Goal: Transaction & Acquisition: Purchase product/service

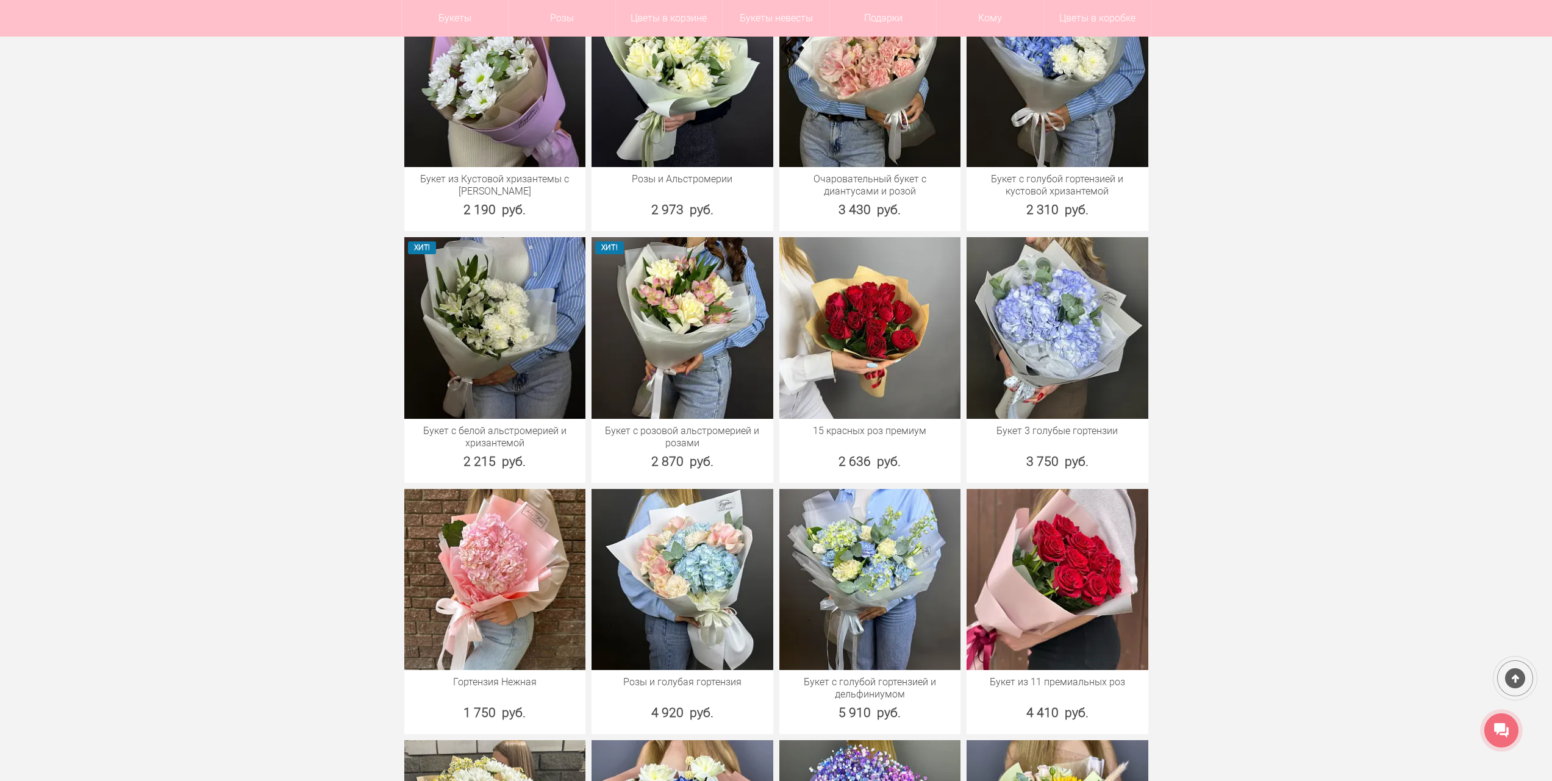
scroll to position [1403, 0]
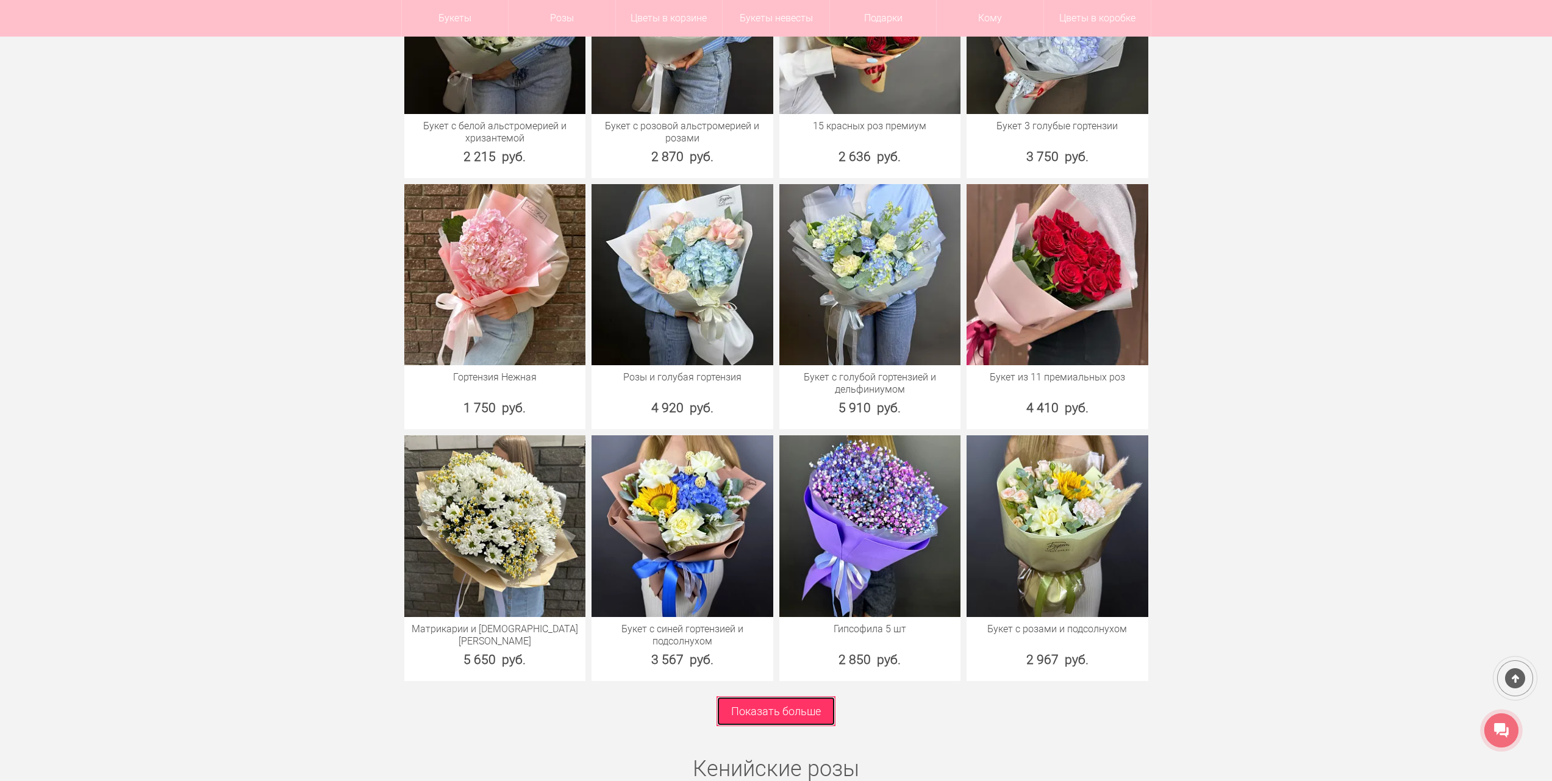
click at [830, 697] on link "Показать больше" at bounding box center [776, 712] width 119 height 30
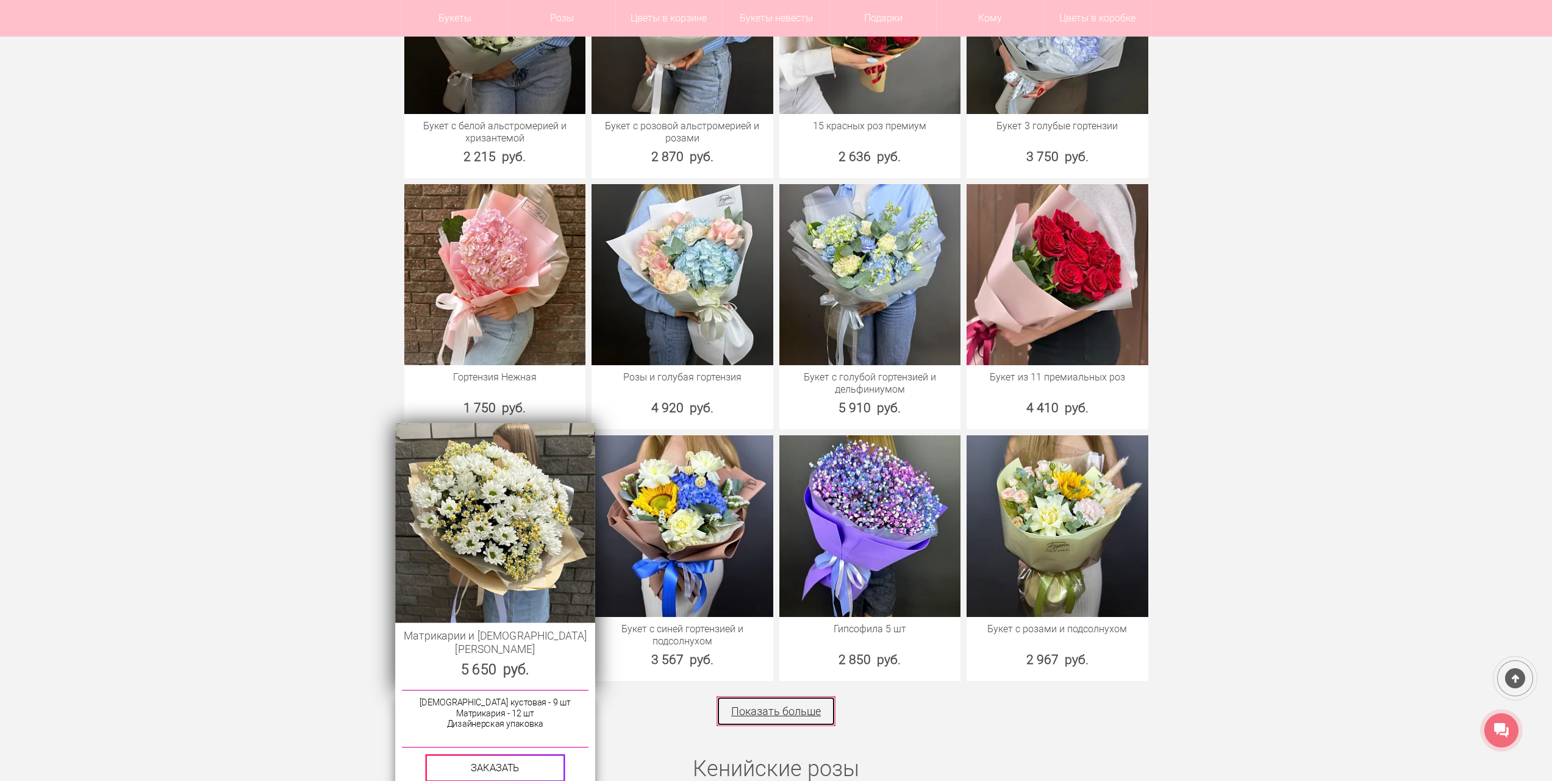
scroll to position [1586, 0]
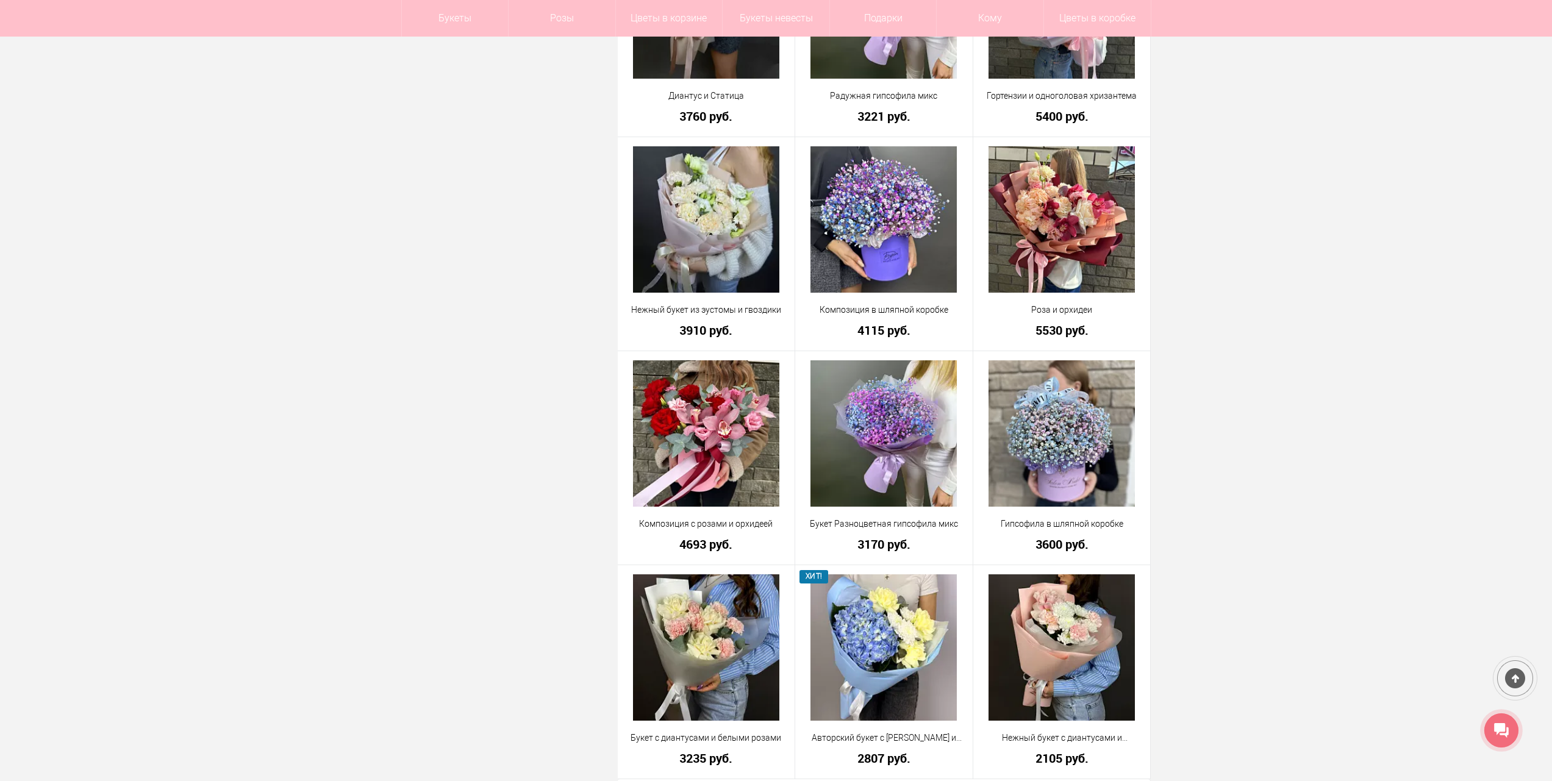
scroll to position [3050, 0]
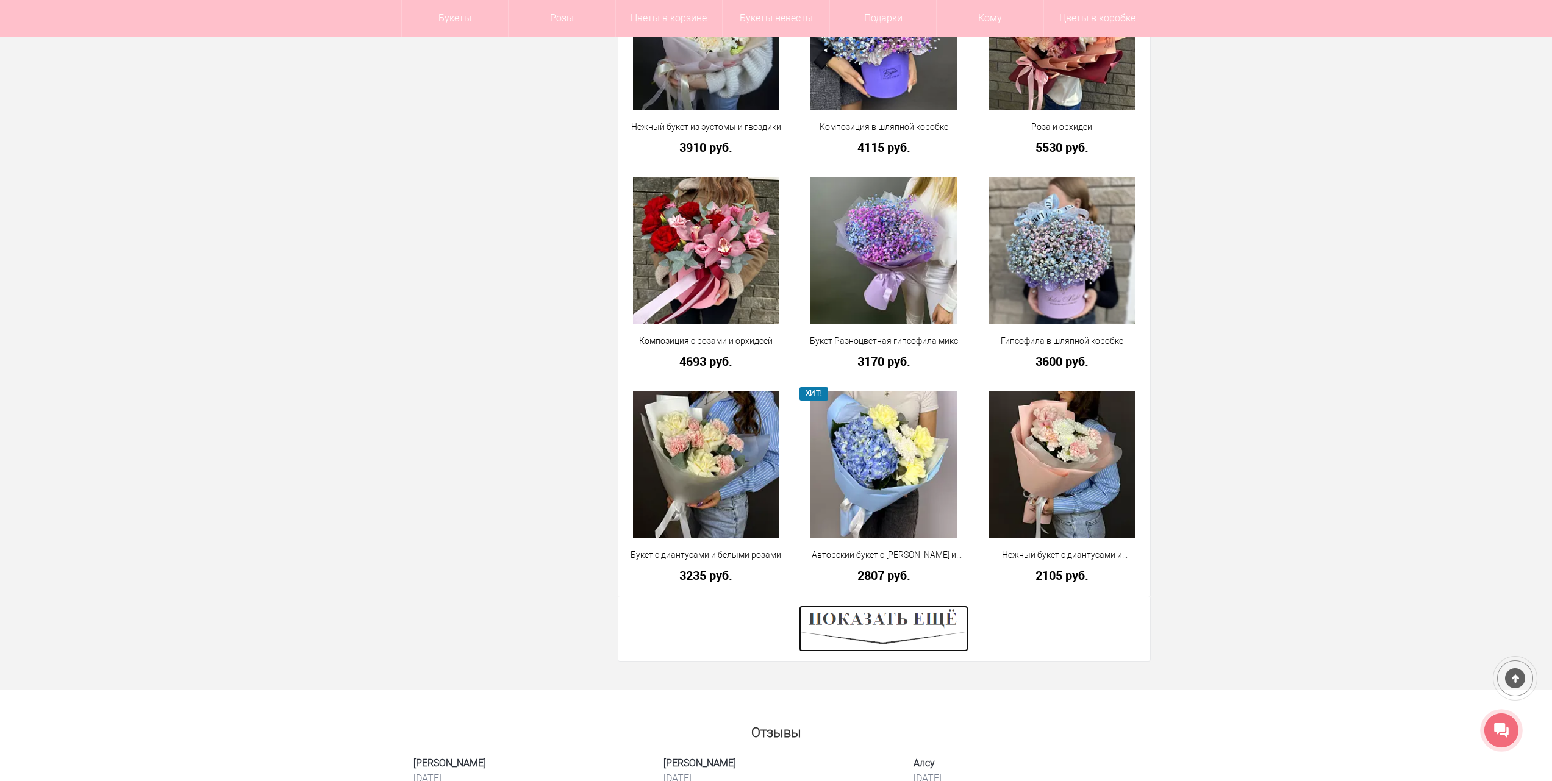
click at [861, 617] on img at bounding box center [884, 629] width 170 height 46
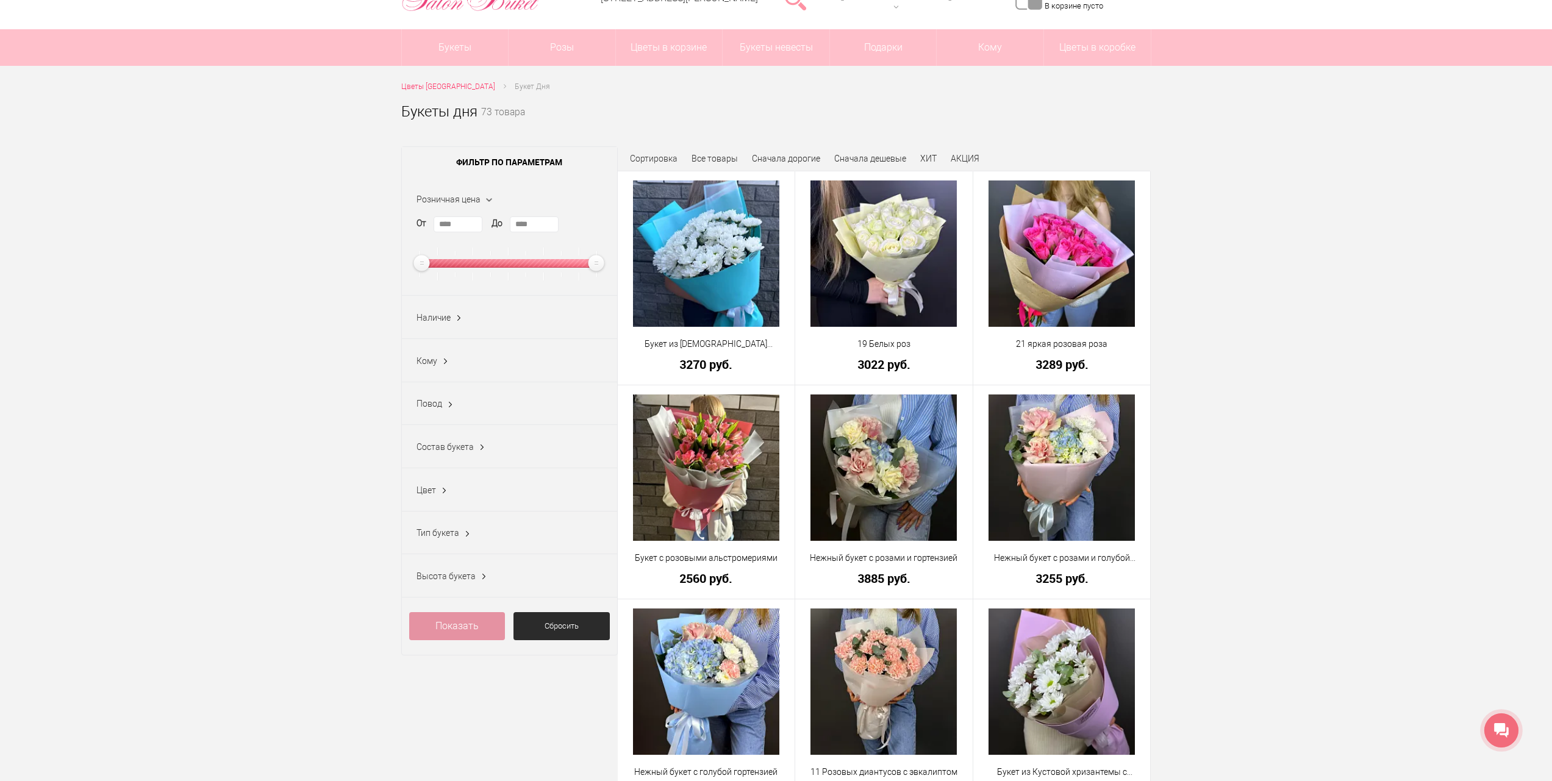
scroll to position [0, 0]
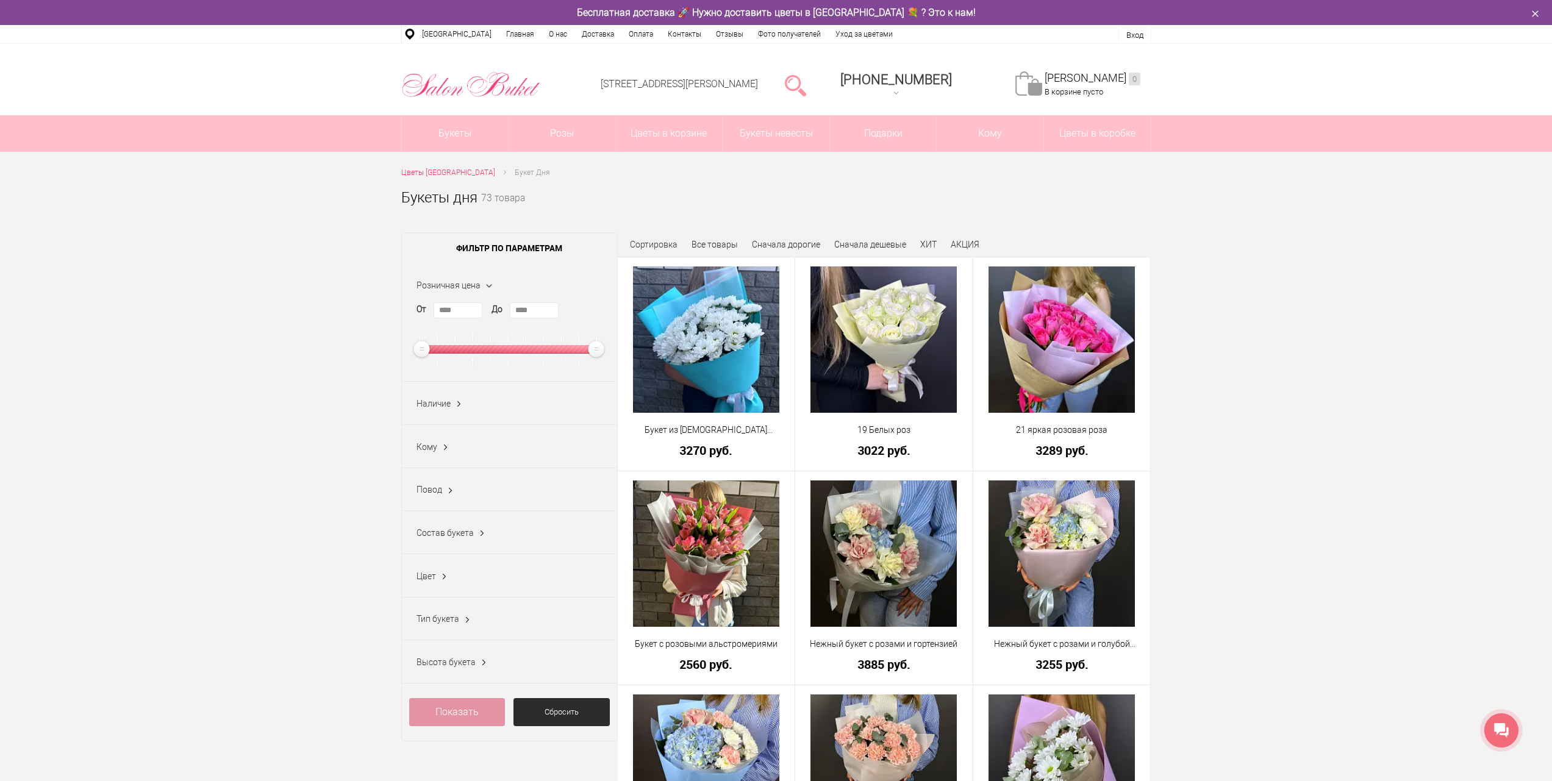
click at [443, 624] on span "Тип букета" at bounding box center [438, 619] width 43 height 10
click at [453, 666] on label "Большие (1)" at bounding box center [448, 662] width 63 height 13
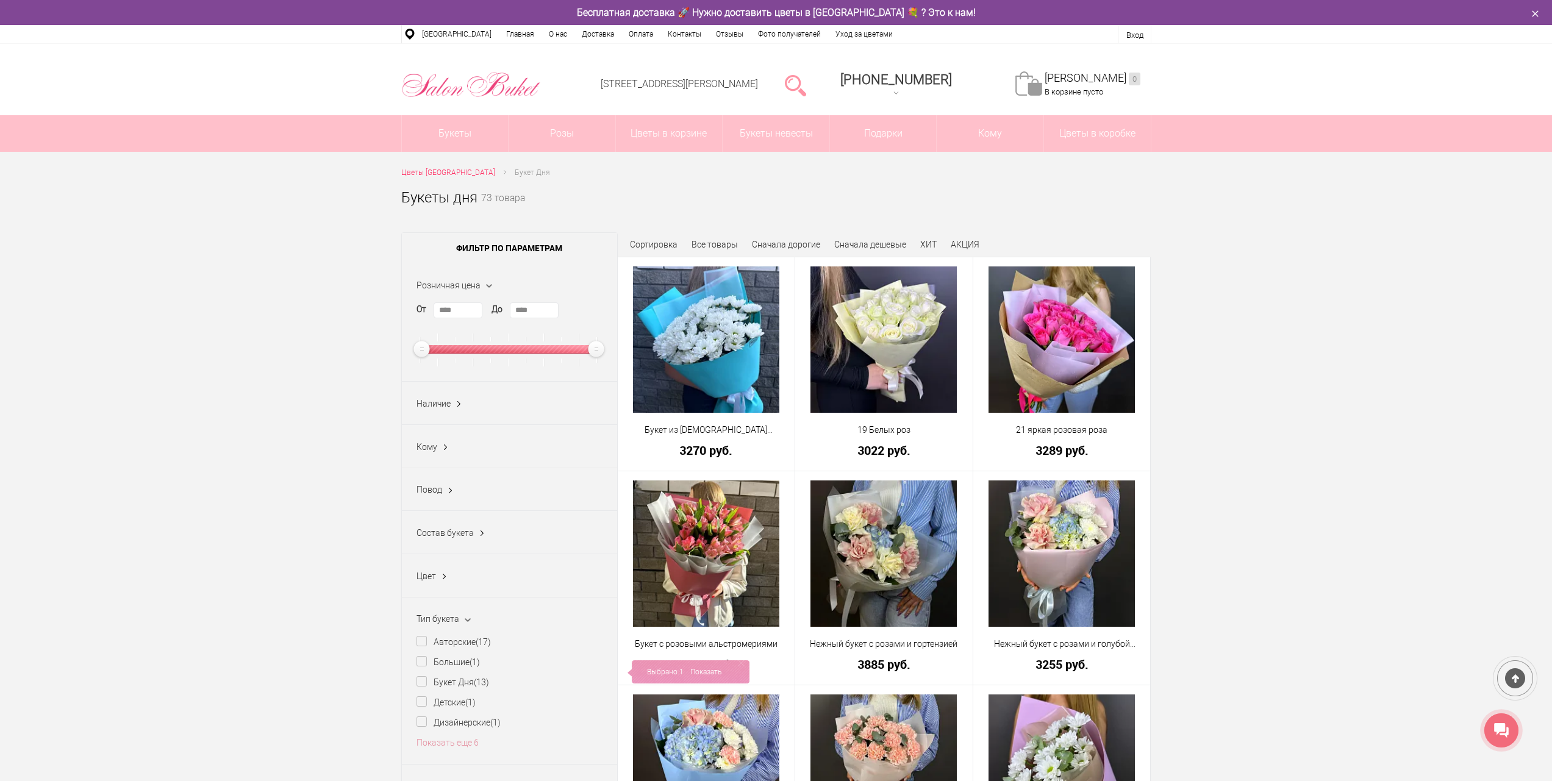
scroll to position [122, 0]
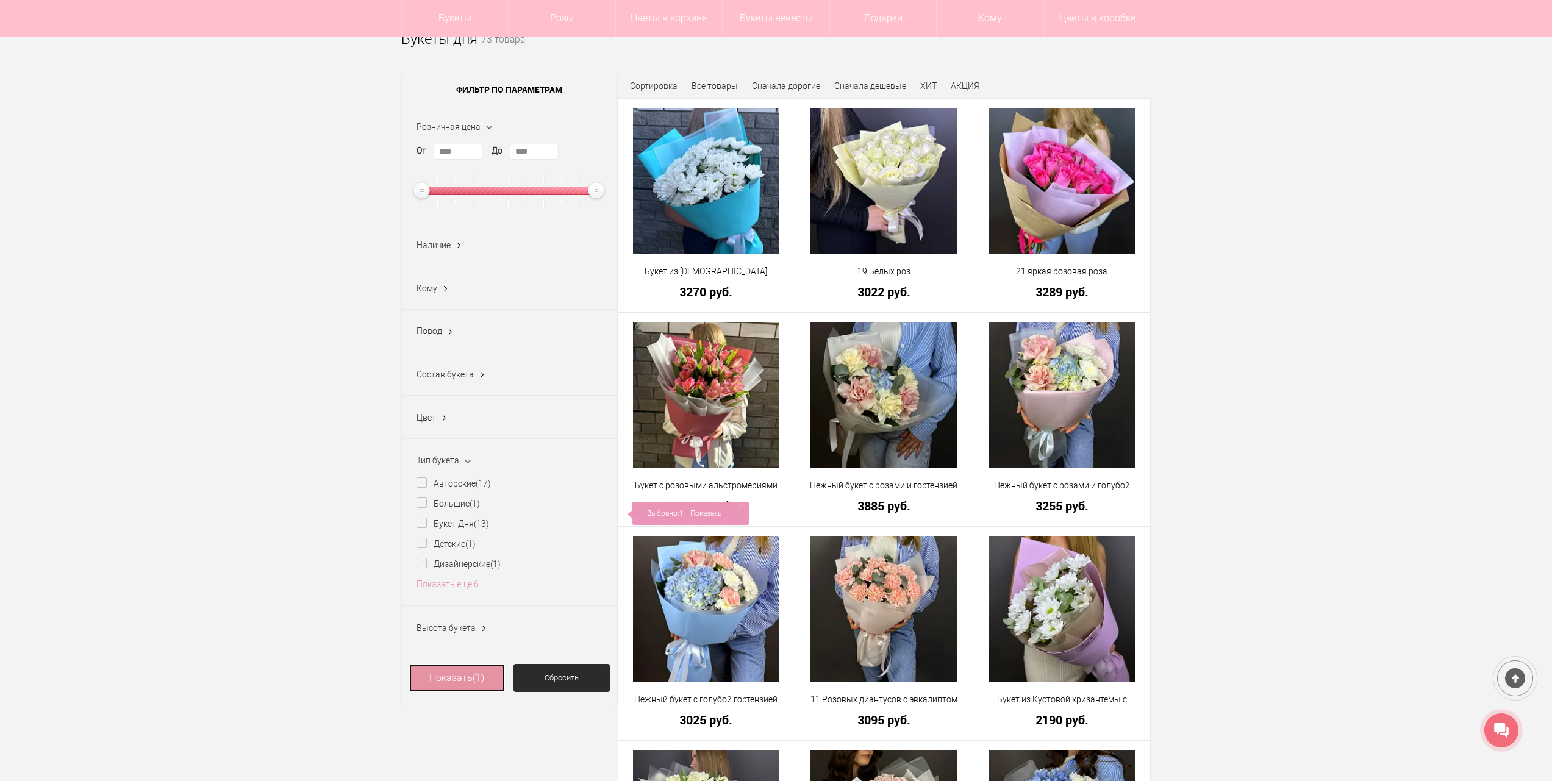
click at [448, 683] on link "Показать (1)" at bounding box center [457, 678] width 96 height 28
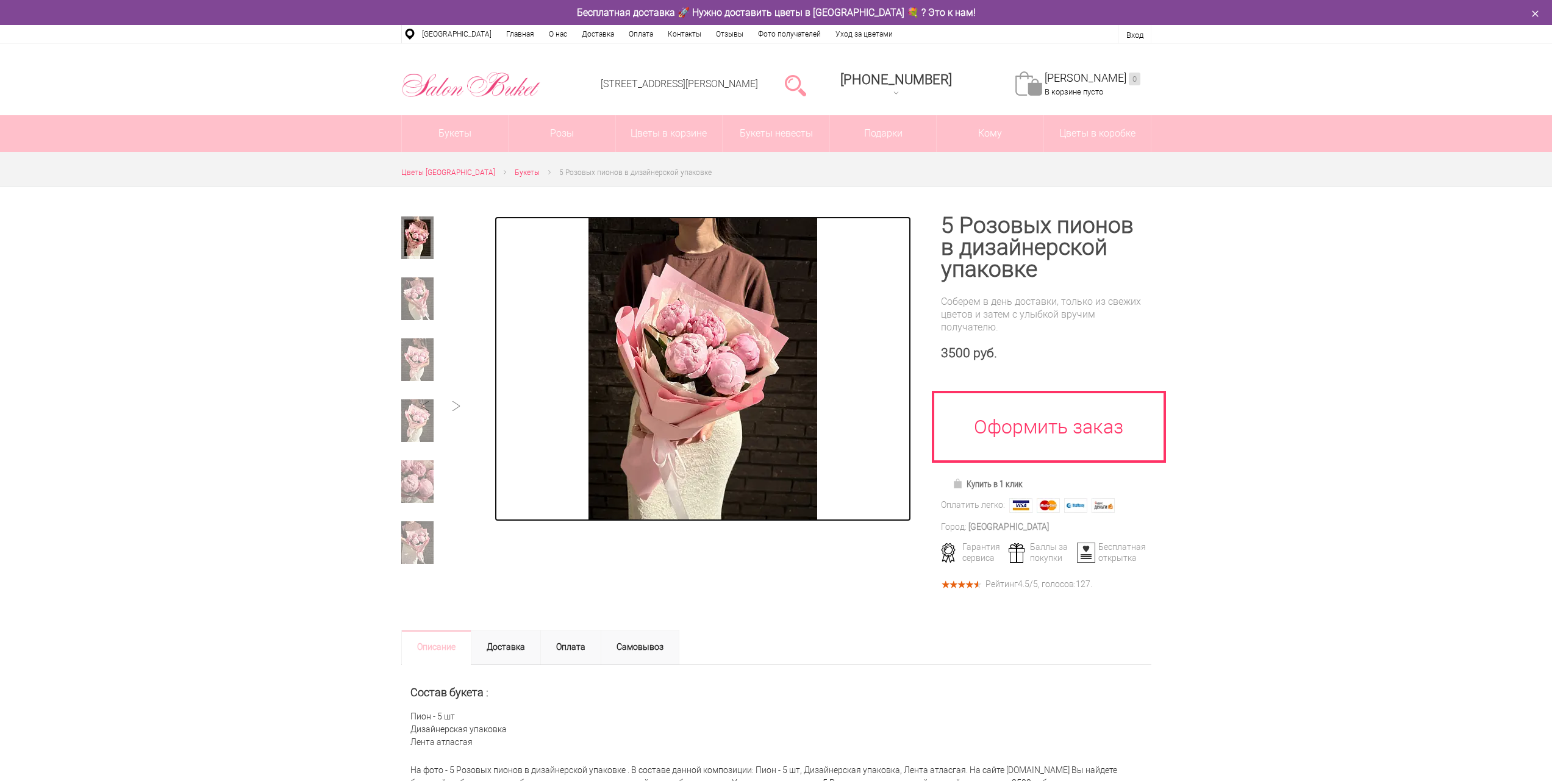
click at [725, 366] on img at bounding box center [703, 369] width 229 height 305
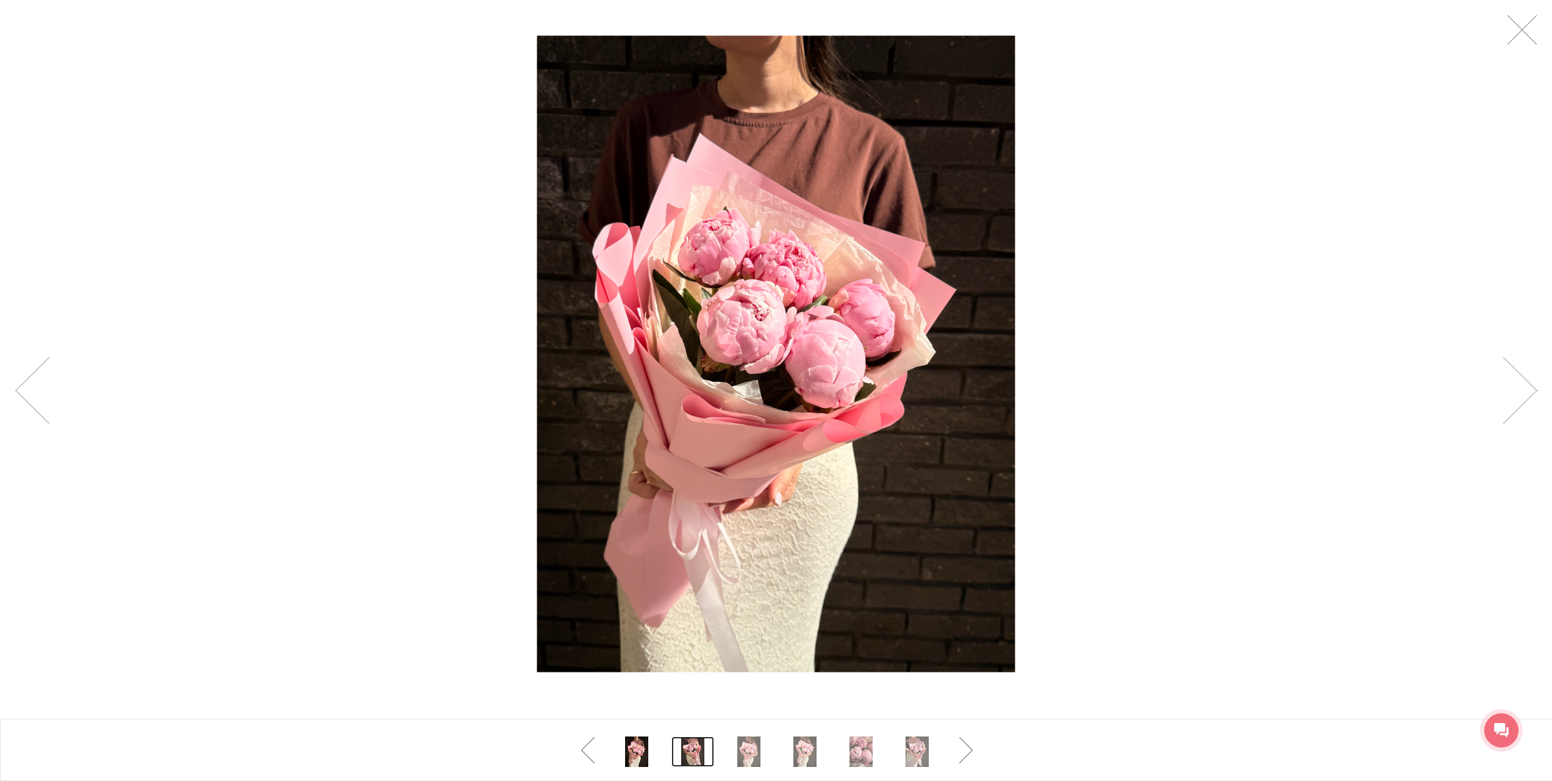
click at [694, 752] on link at bounding box center [693, 752] width 43 height 31
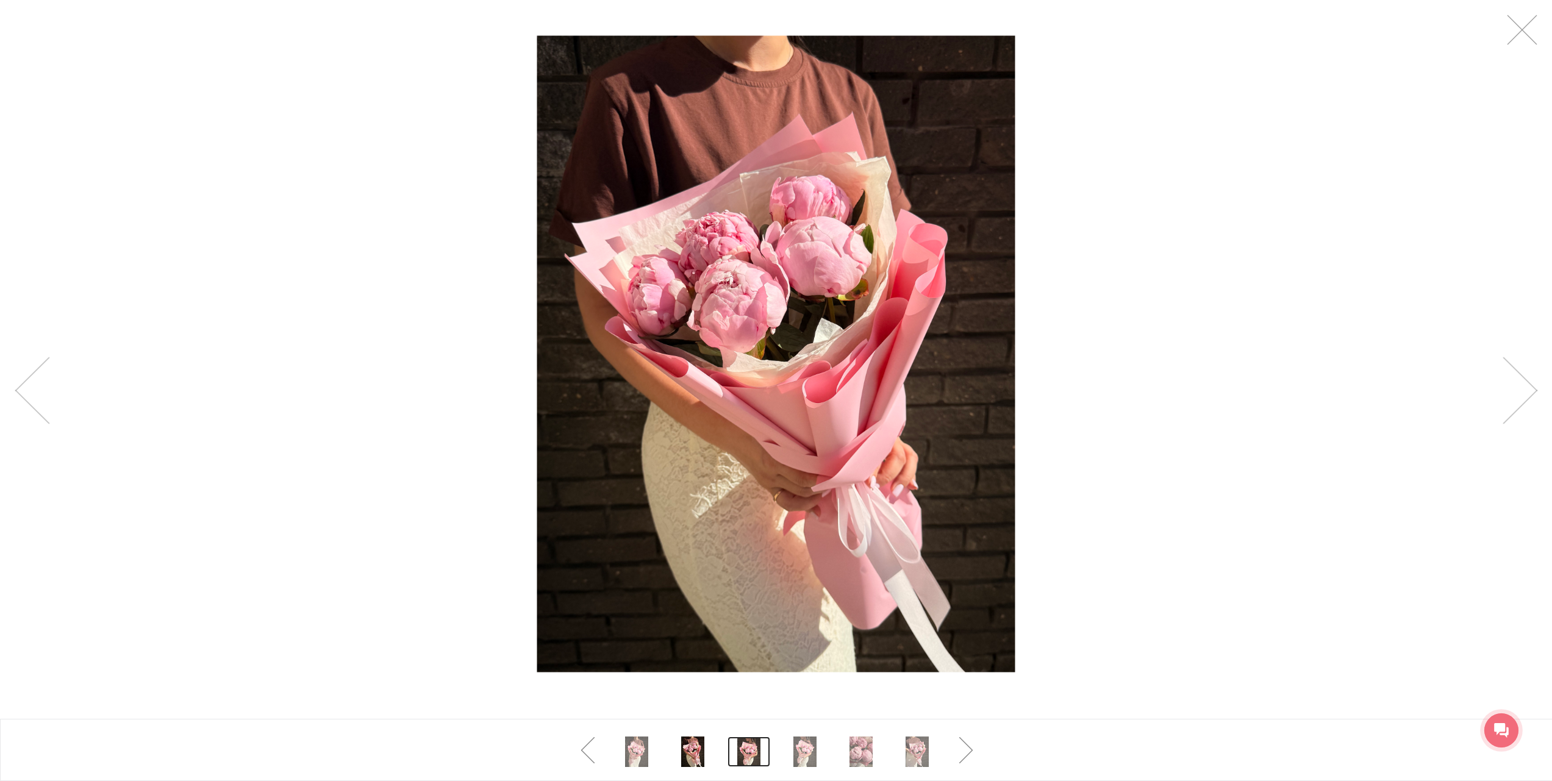
click at [759, 748] on link at bounding box center [749, 752] width 43 height 31
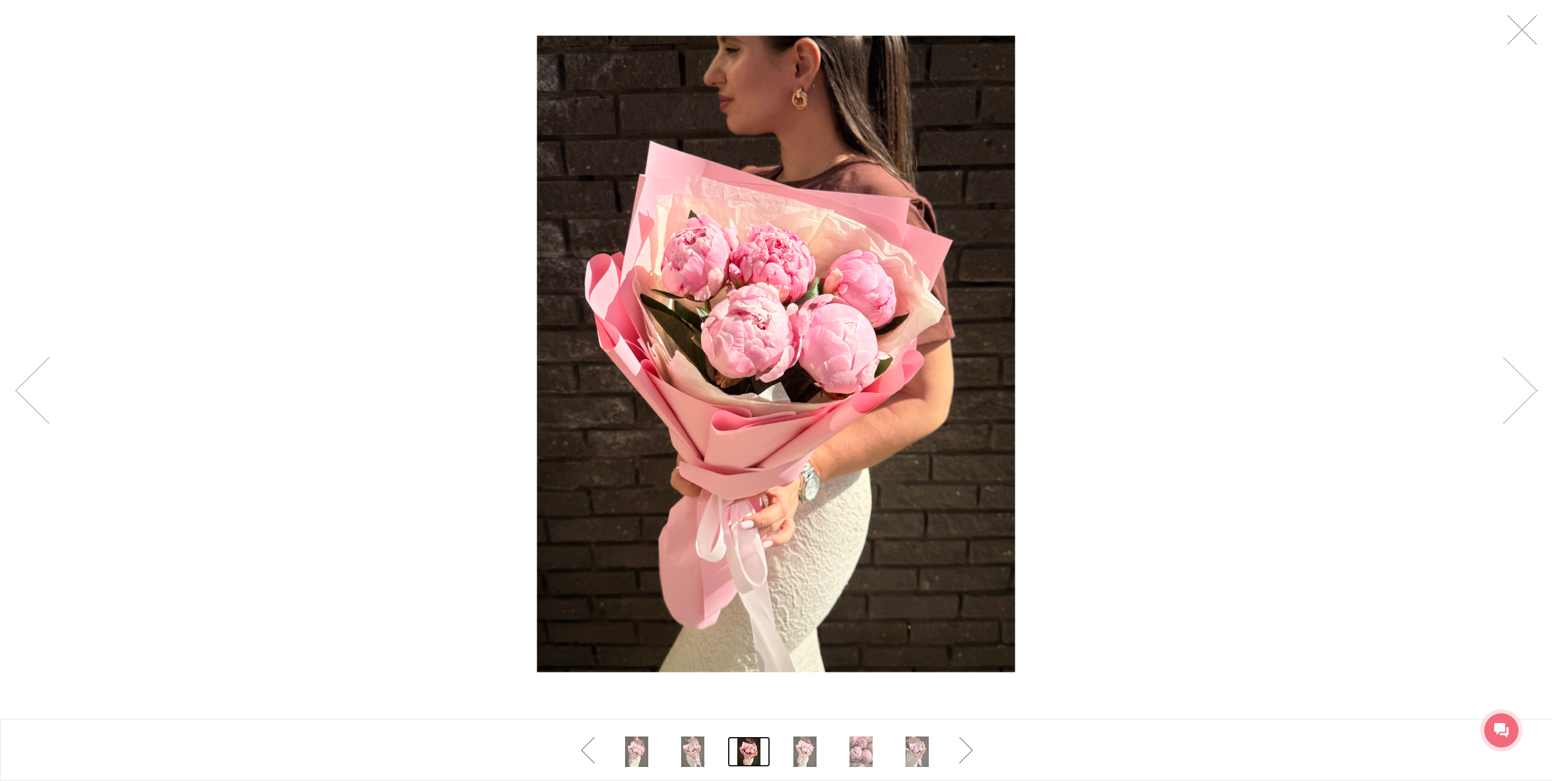
click at [1542, 26] on div at bounding box center [776, 354] width 1552 height 708
click at [1523, 33] on link at bounding box center [1522, 30] width 31 height 31
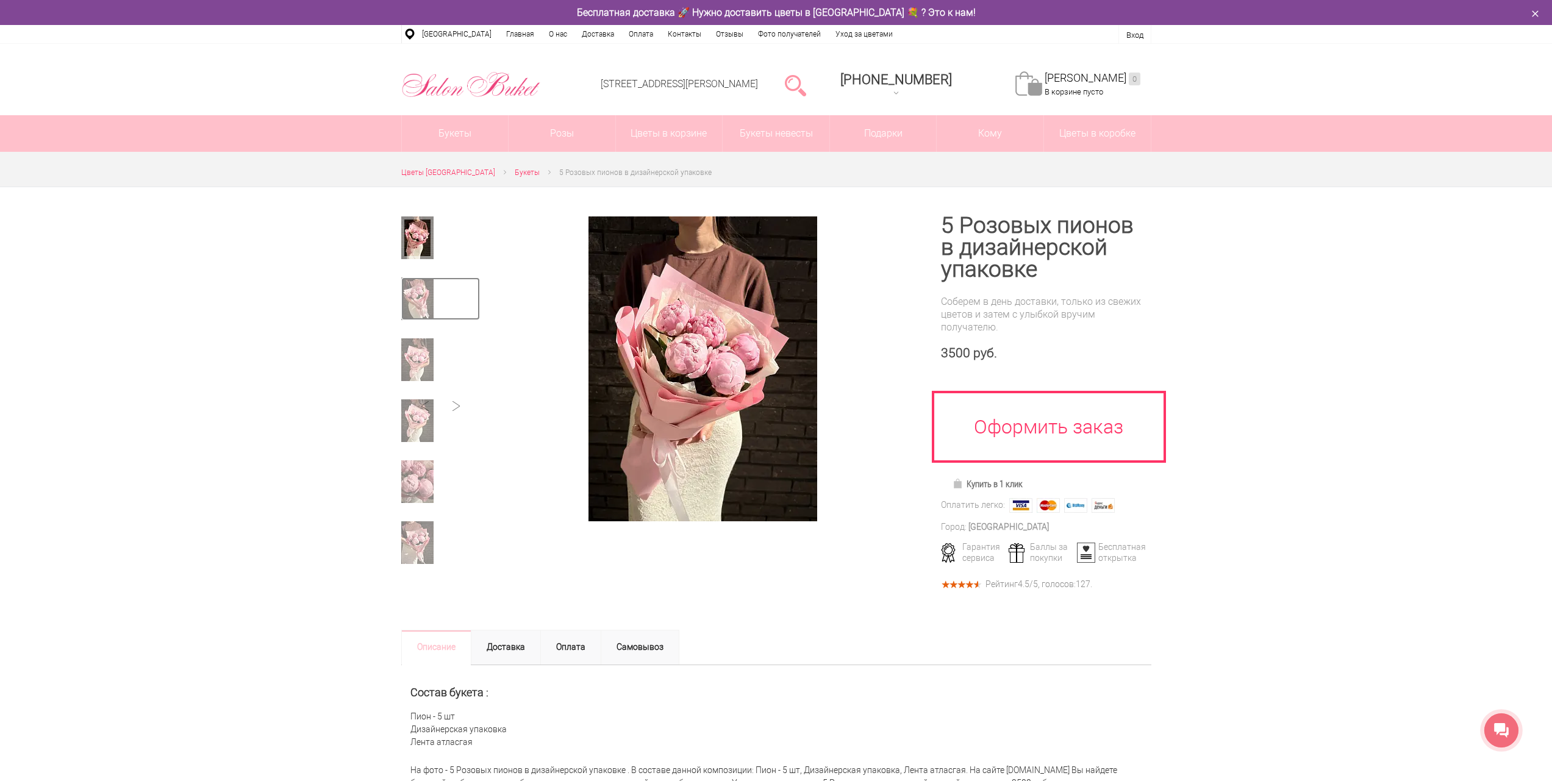
click at [423, 300] on img at bounding box center [417, 299] width 32 height 43
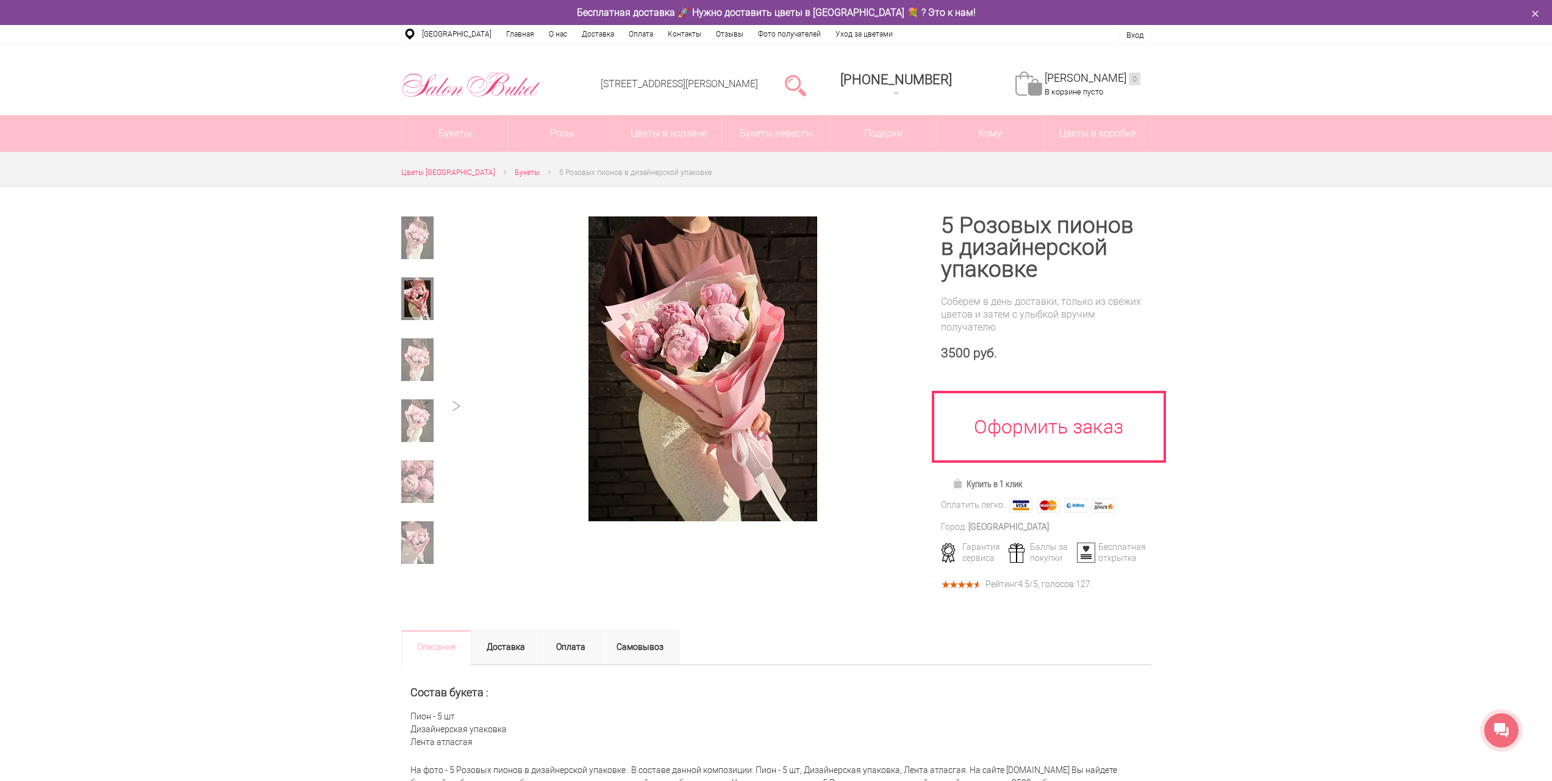
click at [423, 337] on div at bounding box center [440, 400] width 79 height 366
click at [423, 528] on img at bounding box center [417, 543] width 32 height 43
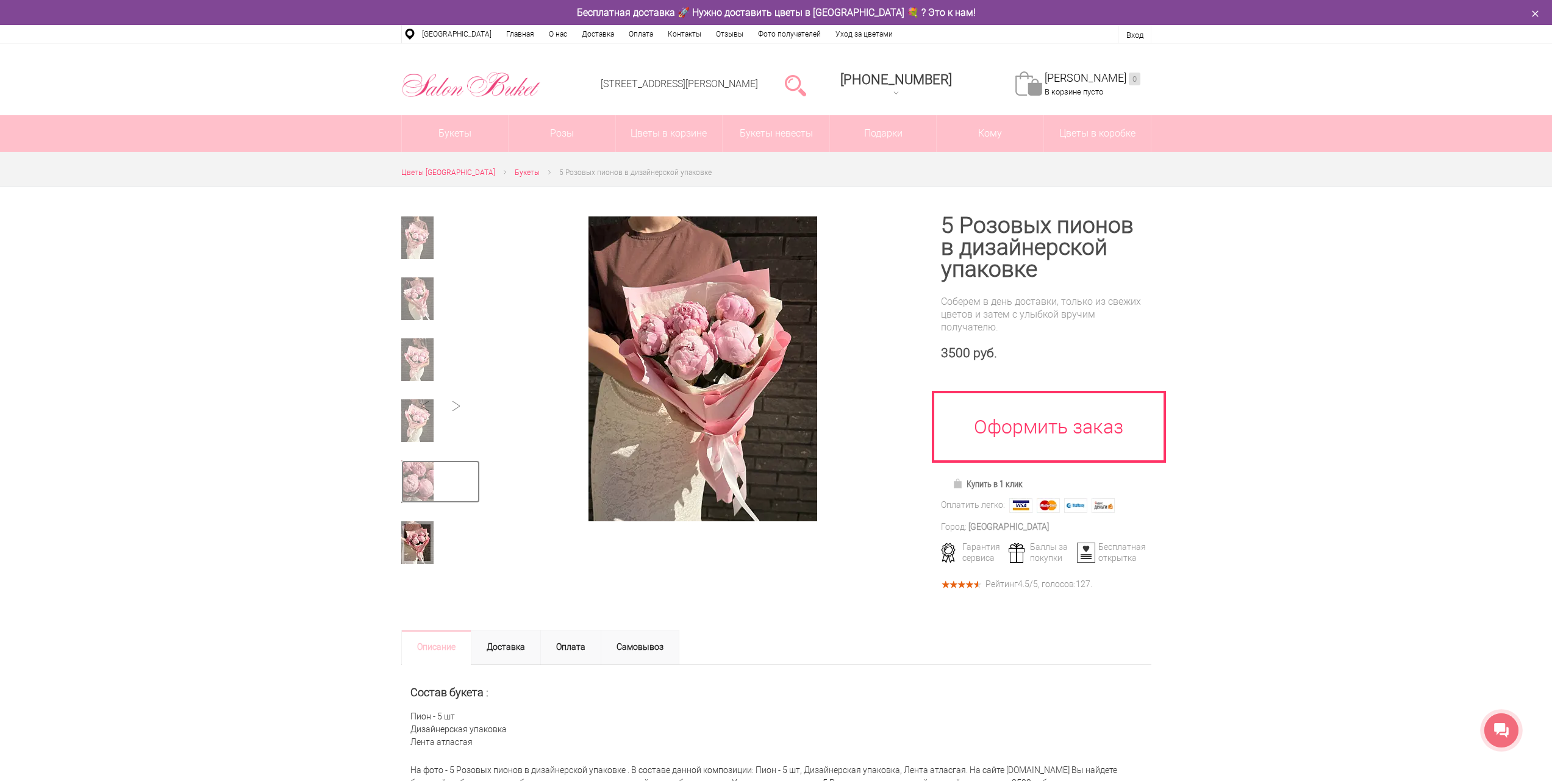
click at [425, 494] on img at bounding box center [417, 482] width 32 height 43
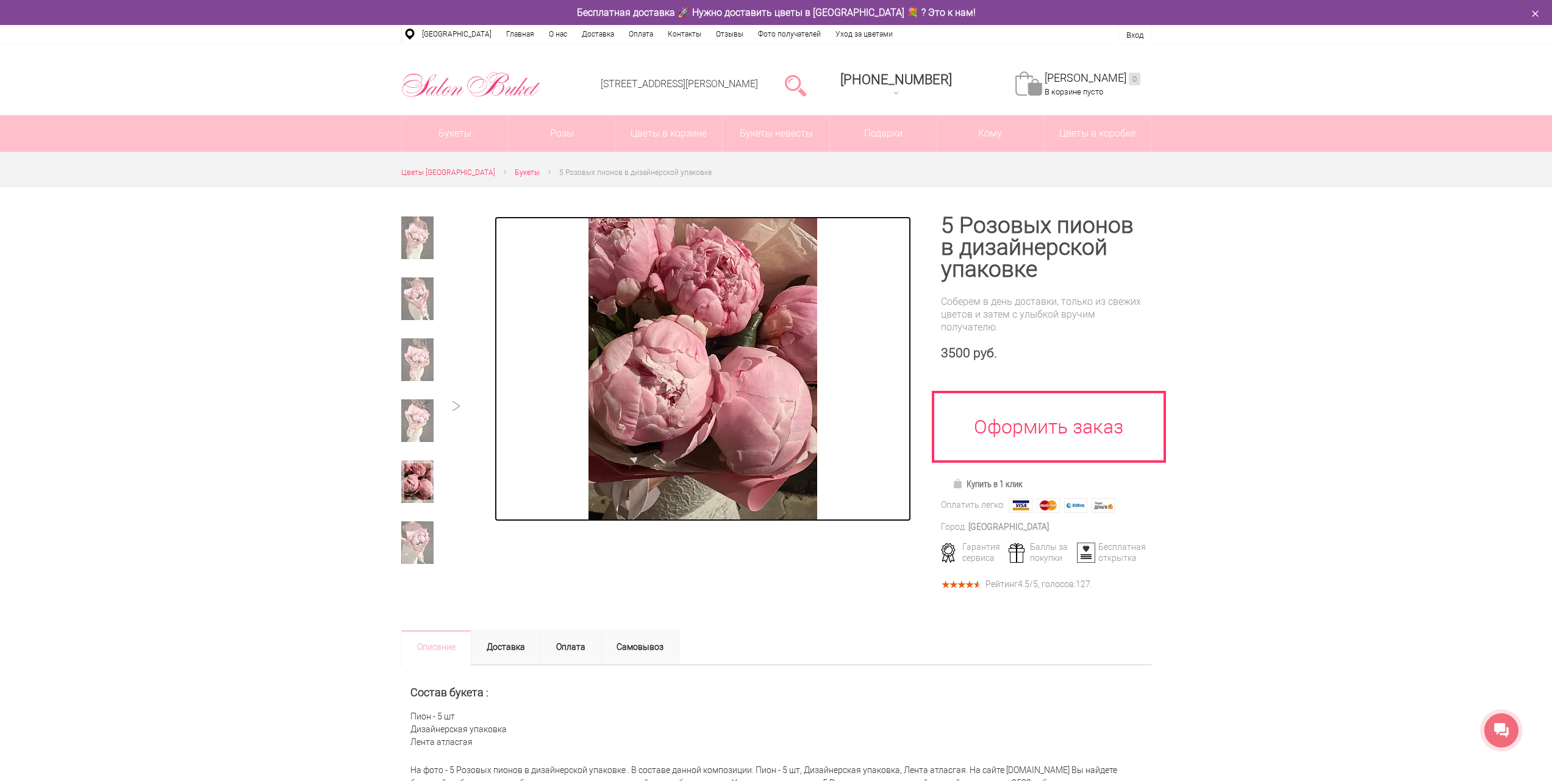
click at [666, 403] on img at bounding box center [703, 369] width 229 height 305
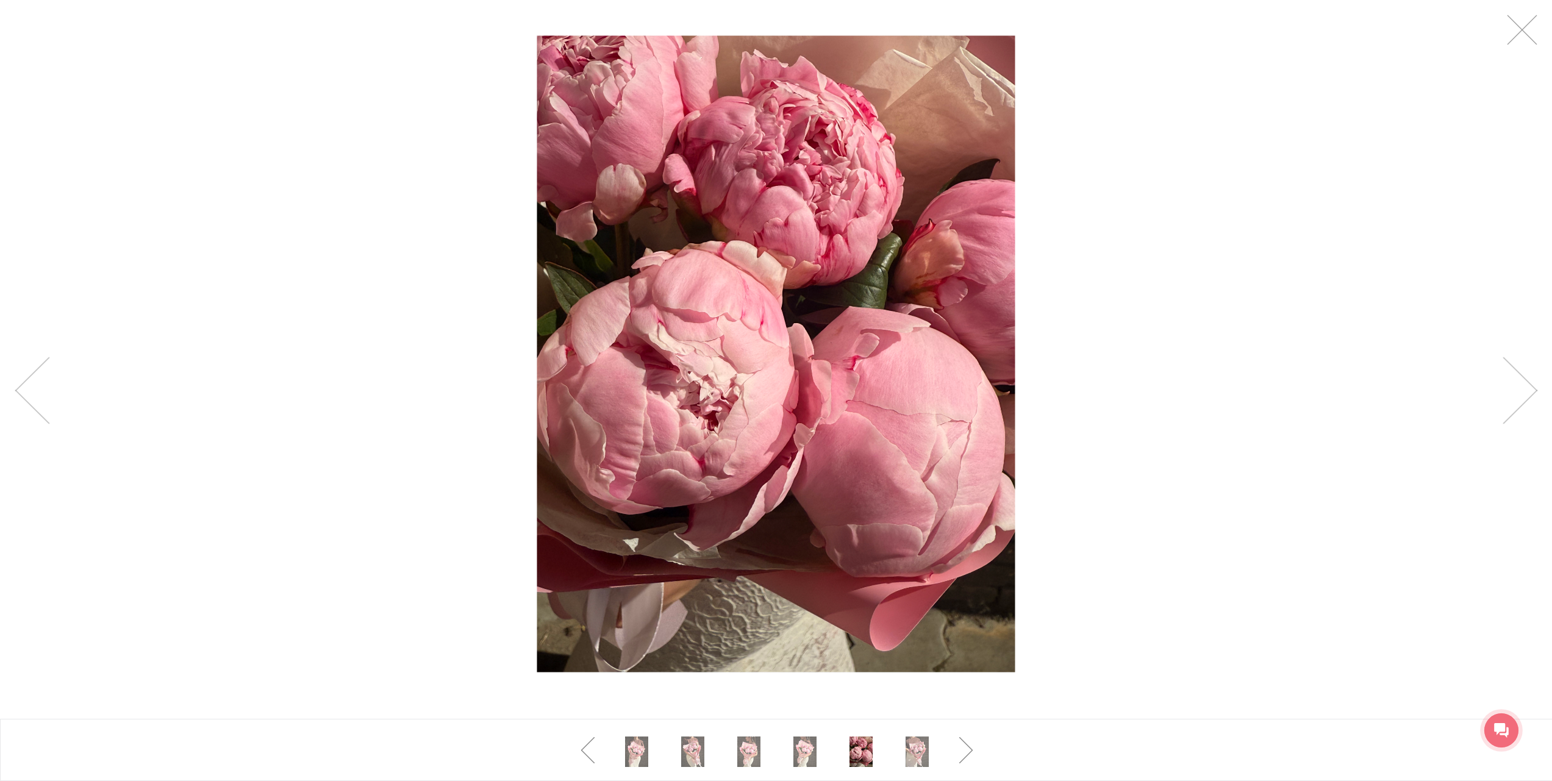
click at [1302, 288] on div at bounding box center [776, 354] width 1552 height 708
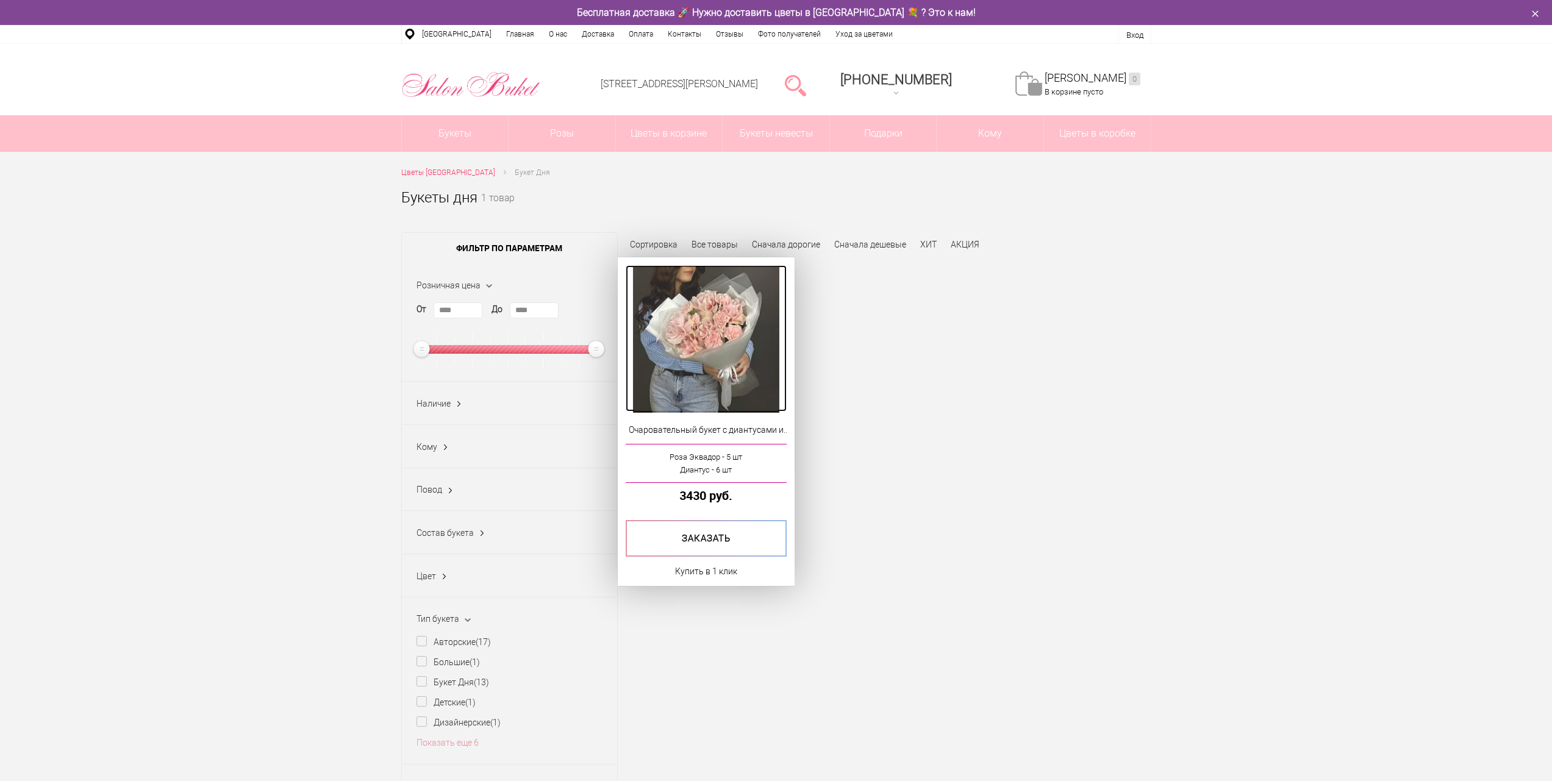
click at [749, 341] on img at bounding box center [706, 340] width 146 height 146
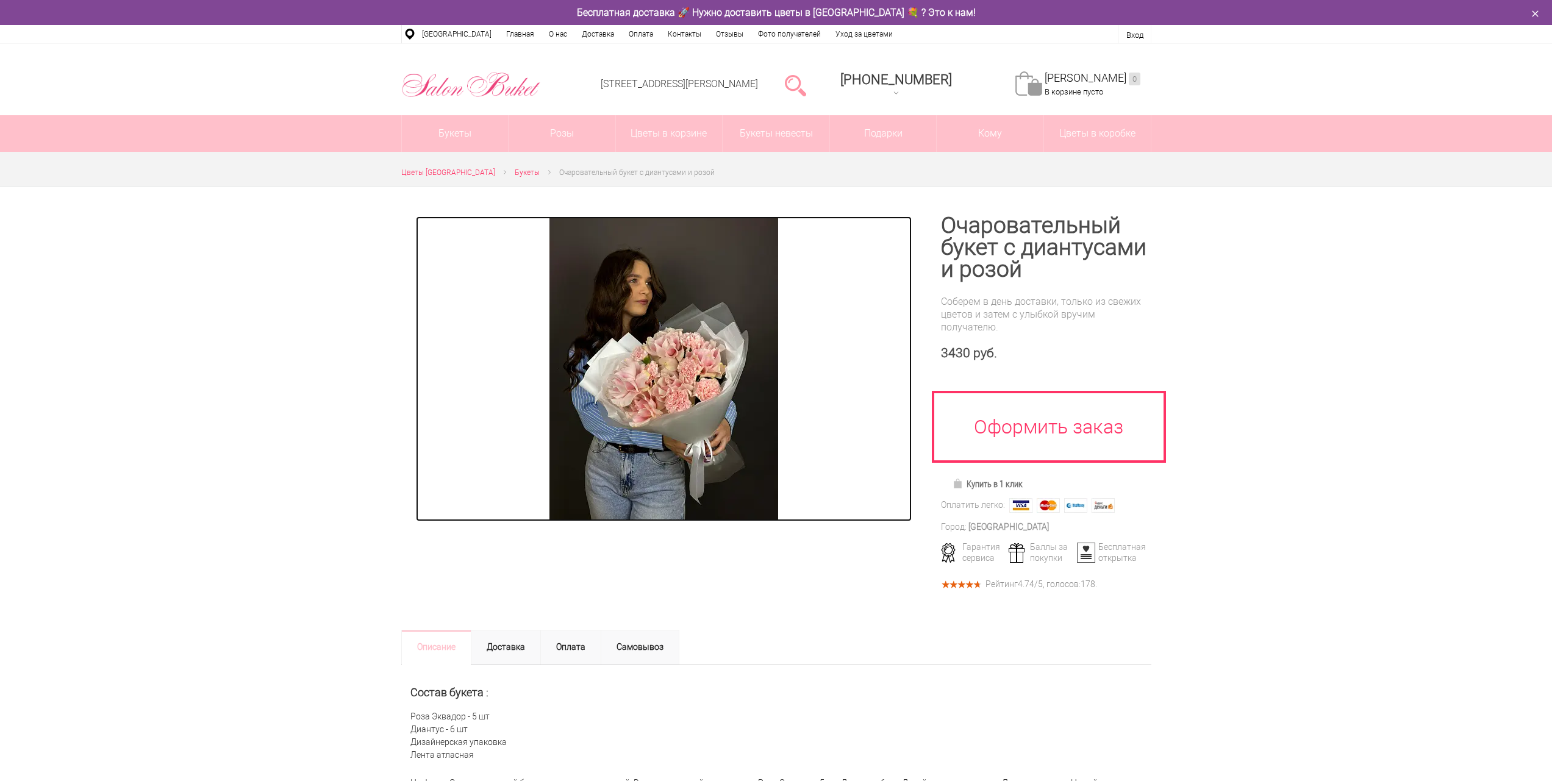
click at [709, 383] on img at bounding box center [664, 369] width 229 height 305
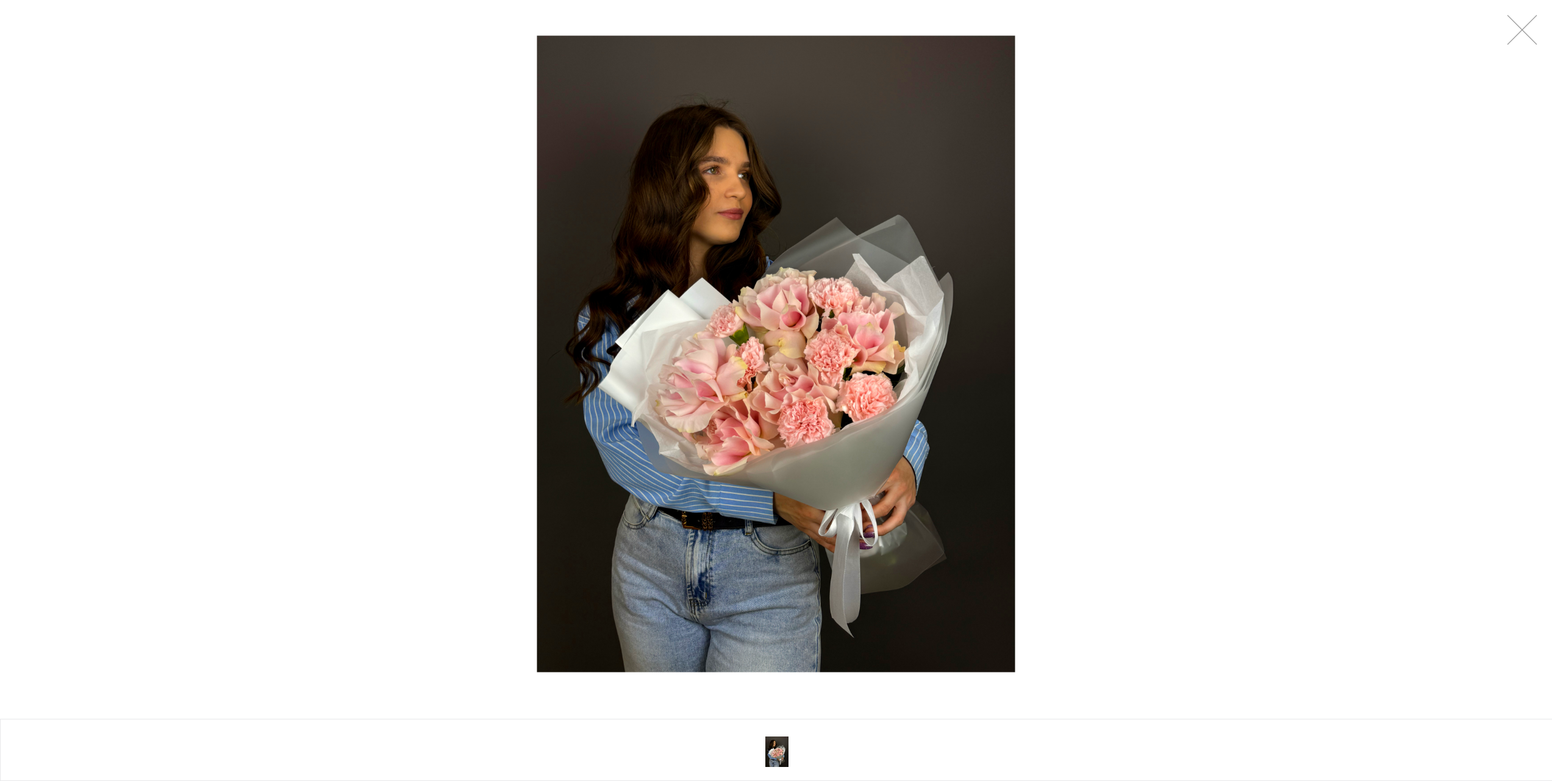
click at [1192, 324] on div at bounding box center [776, 354] width 1552 height 708
click at [1526, 33] on link at bounding box center [1522, 30] width 31 height 31
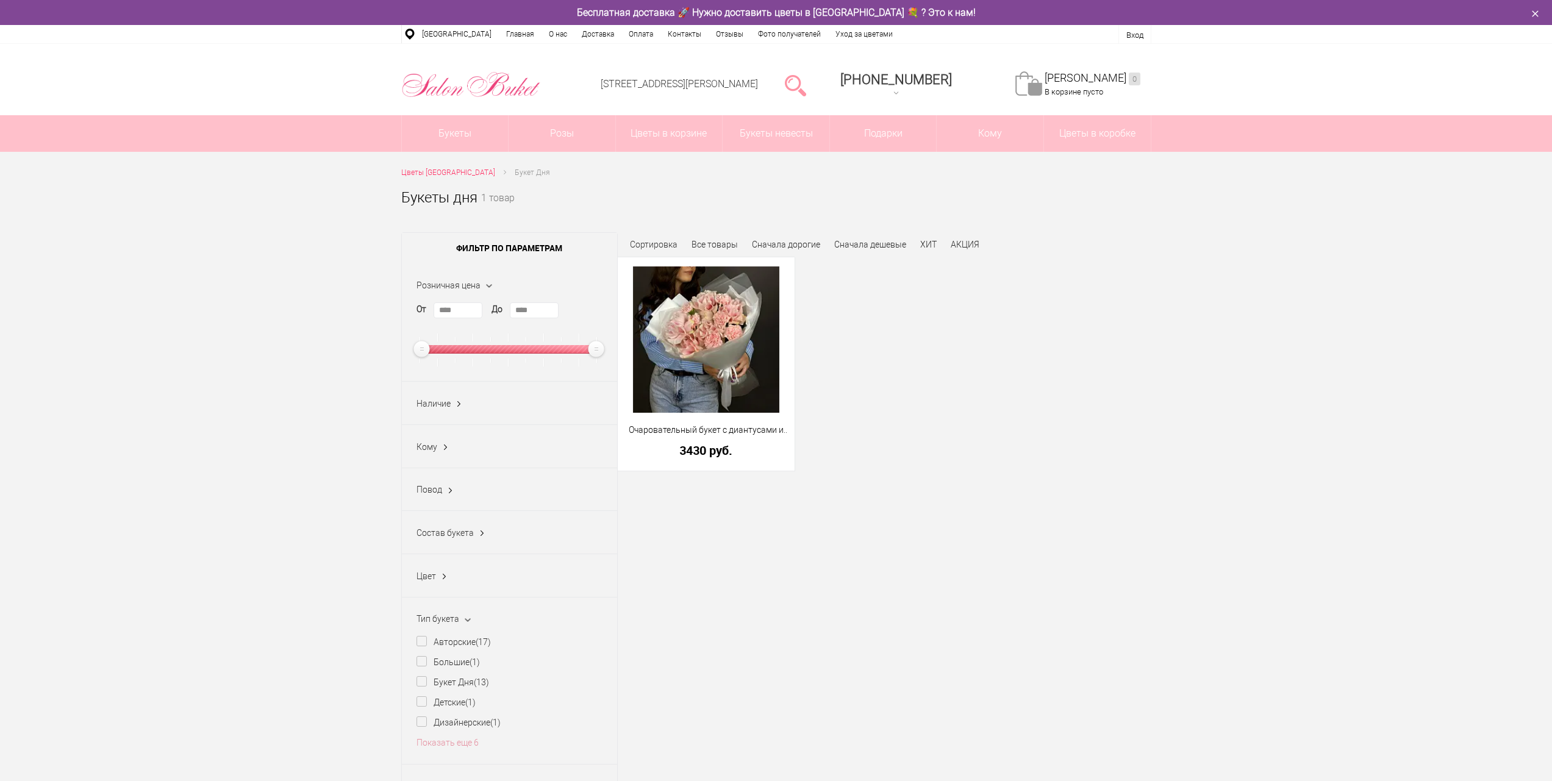
click at [465, 169] on span "Цветы [GEOGRAPHIC_DATA]" at bounding box center [448, 172] width 94 height 9
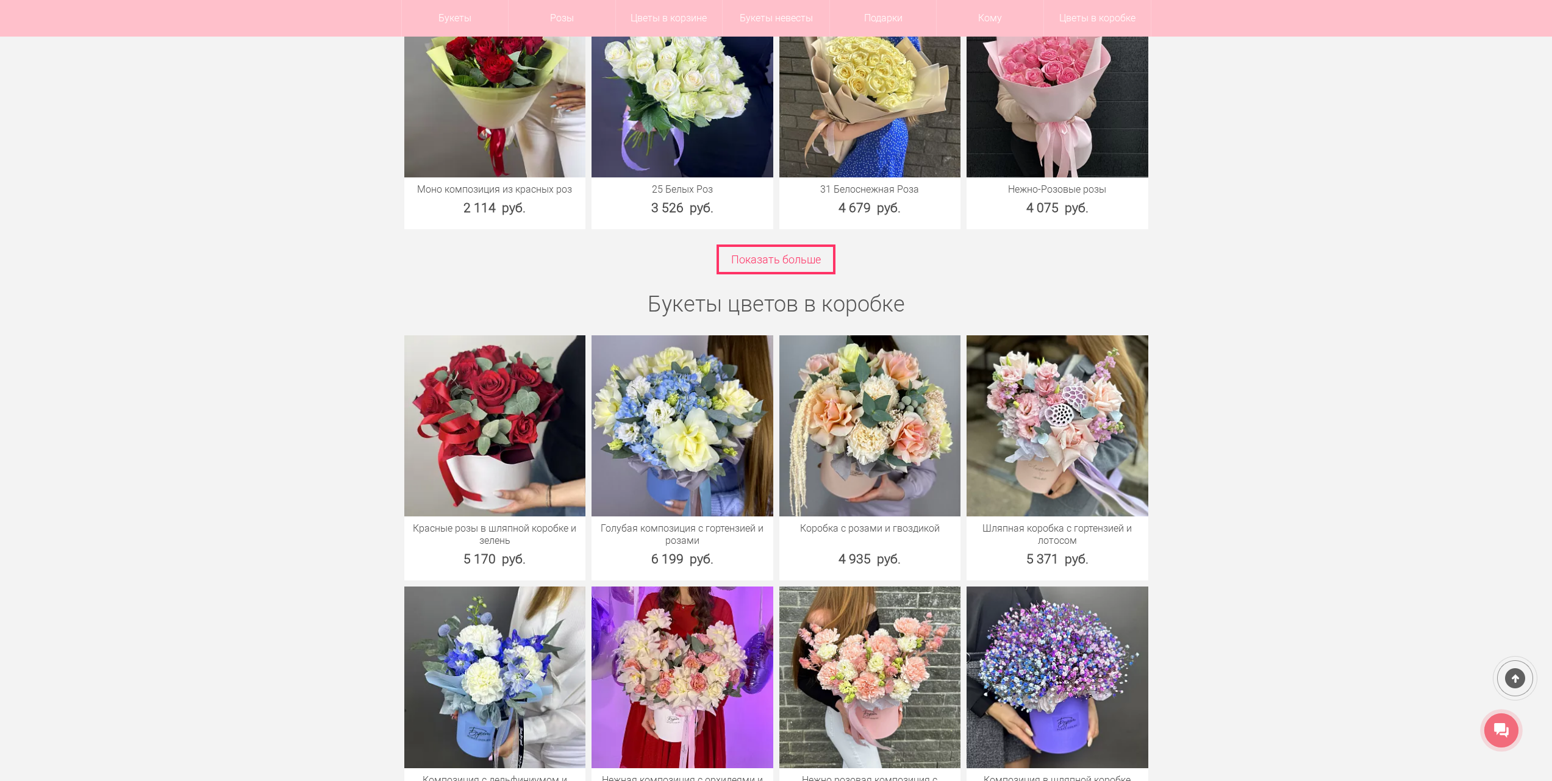
scroll to position [2562, 0]
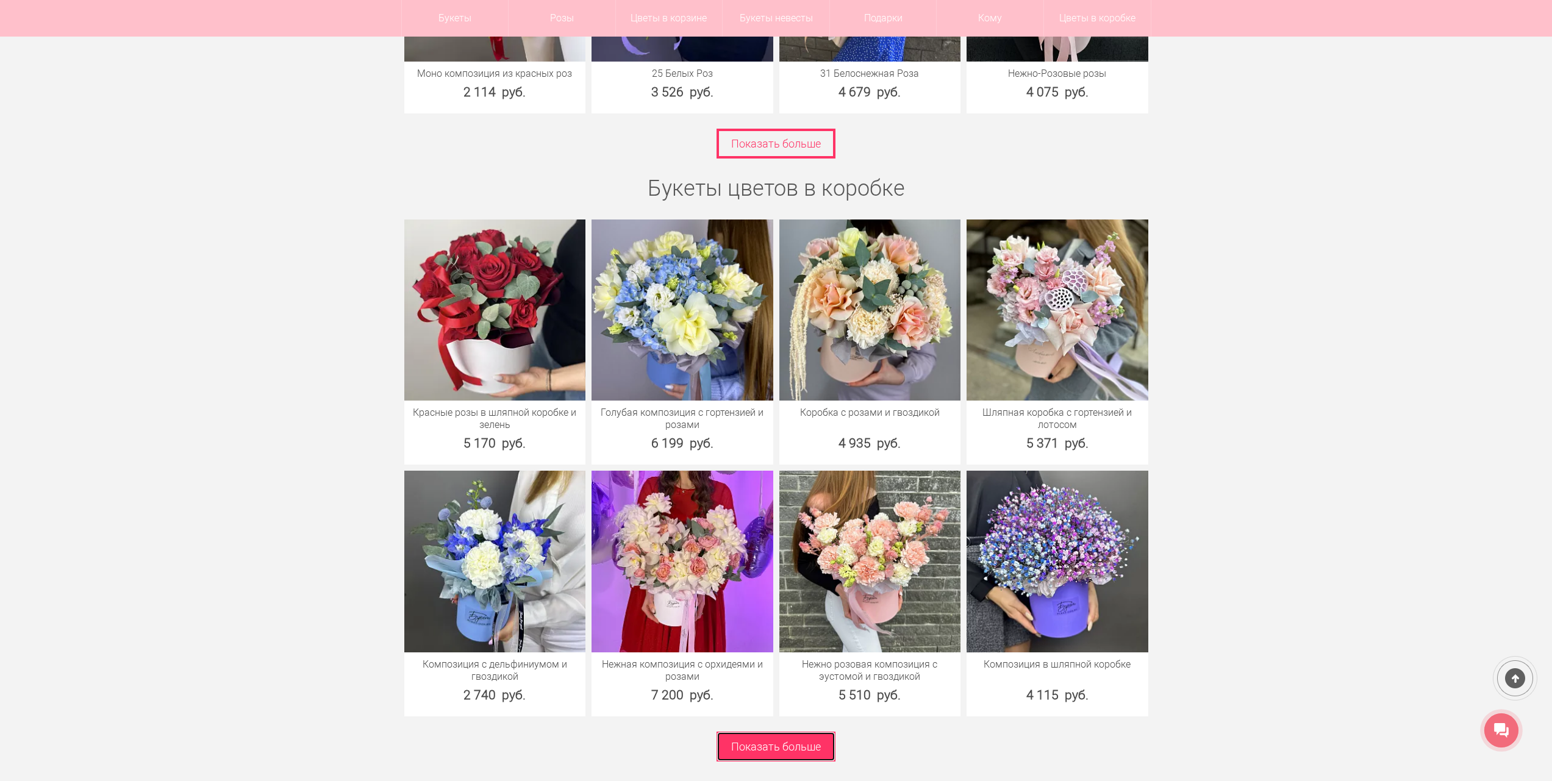
click at [804, 732] on link "Показать больше" at bounding box center [776, 747] width 119 height 30
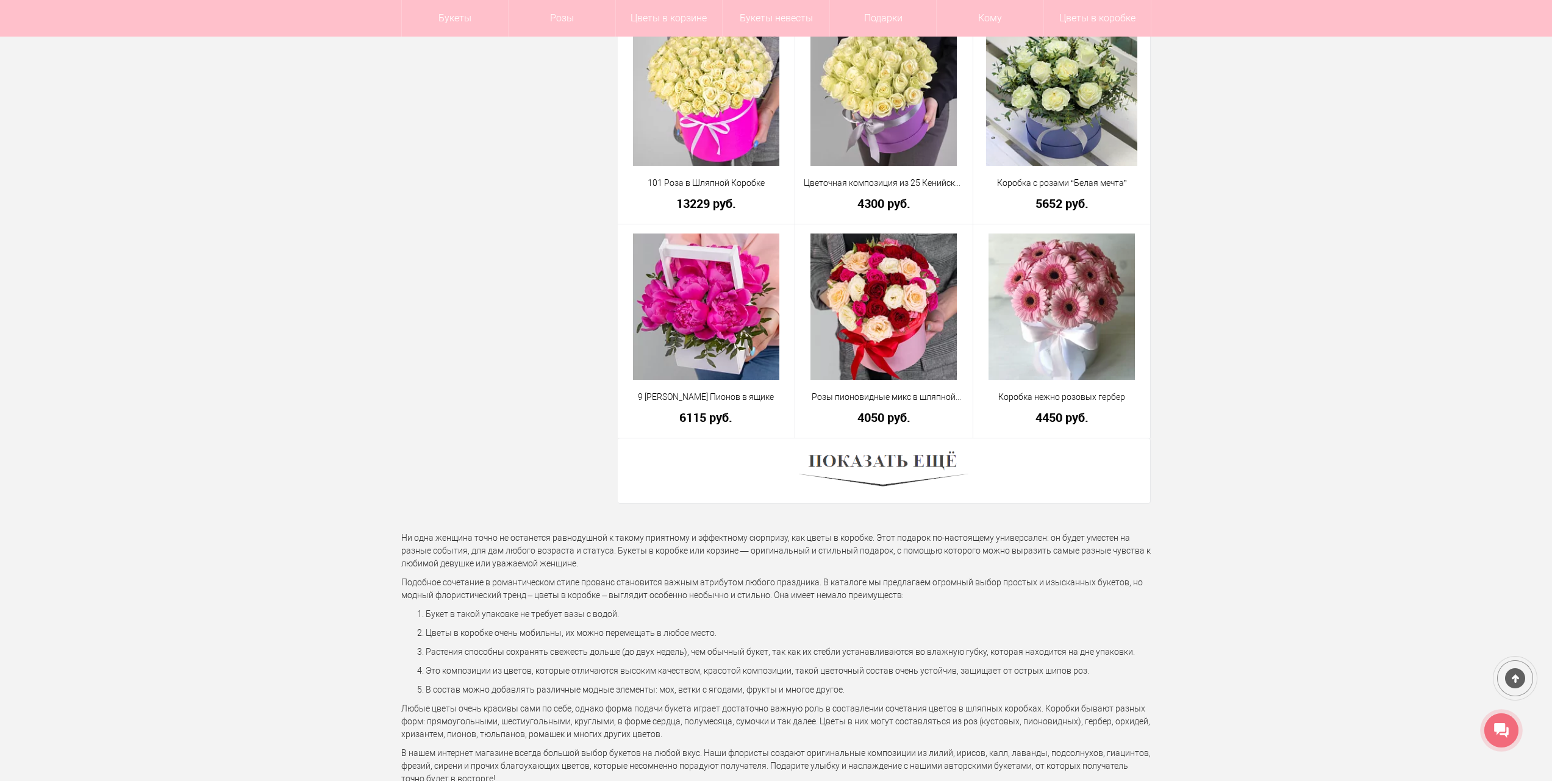
scroll to position [3233, 0]
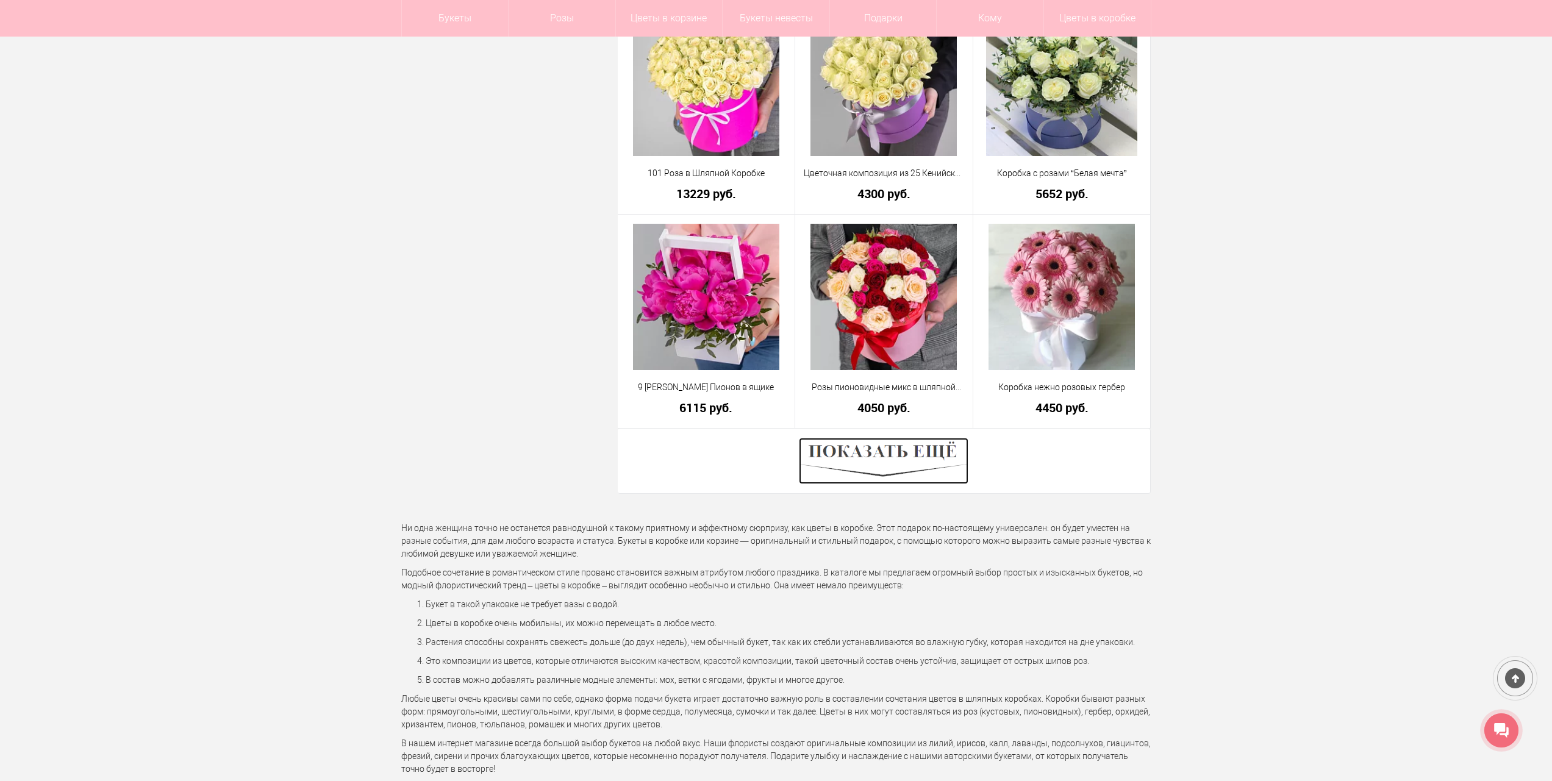
click at [847, 475] on img at bounding box center [884, 461] width 170 height 46
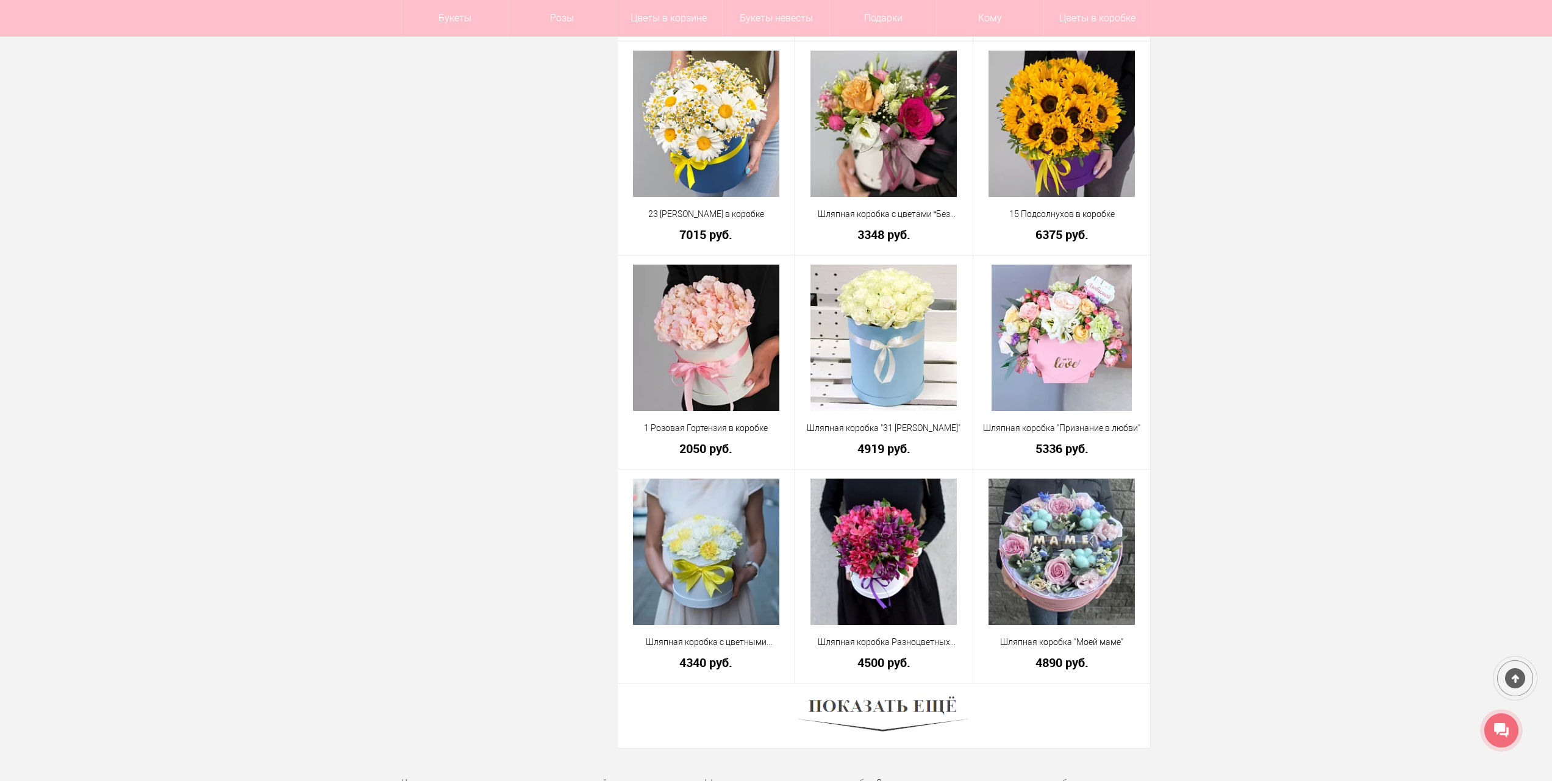
scroll to position [6588, 0]
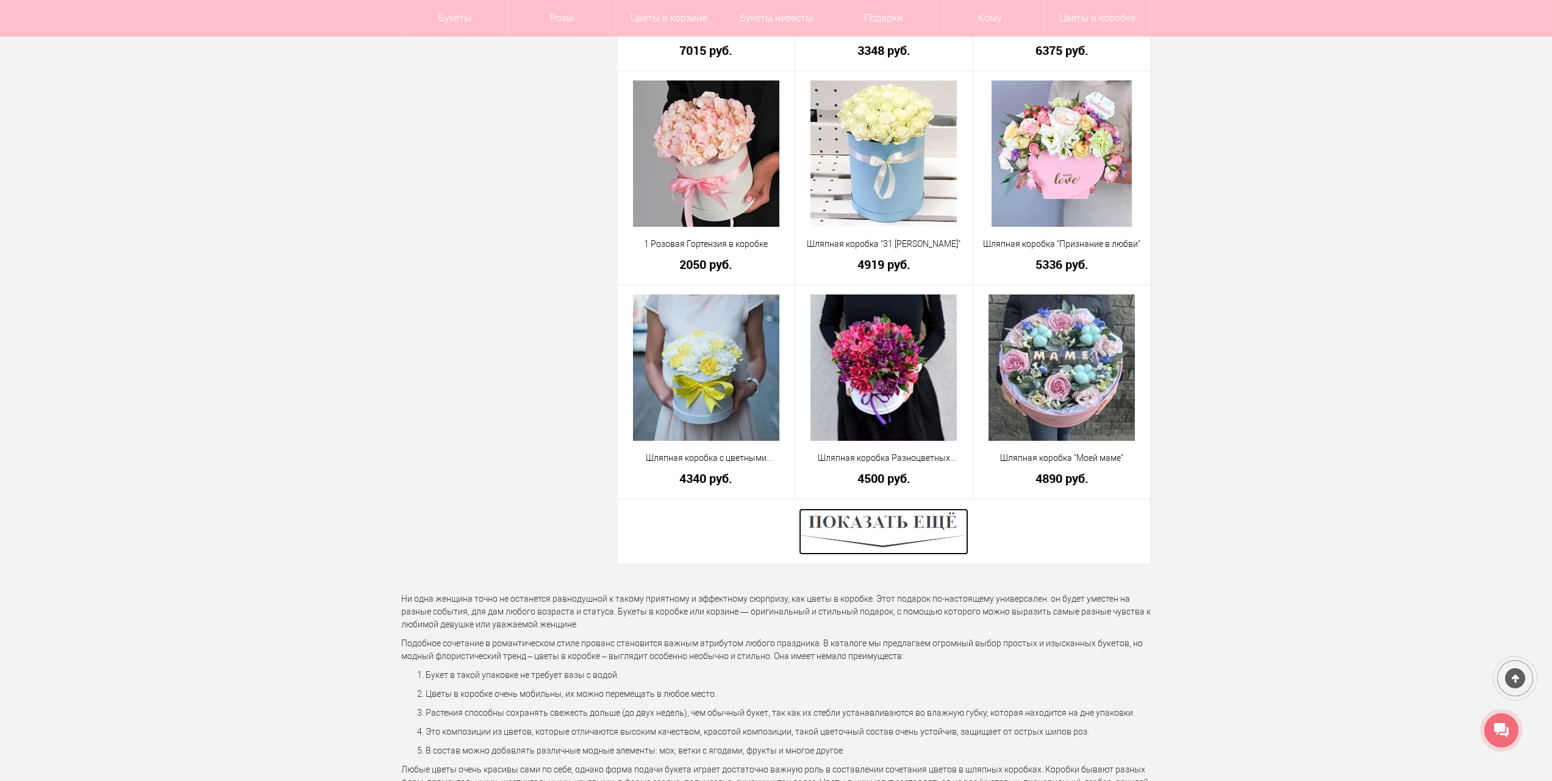
click at [906, 528] on img at bounding box center [884, 532] width 170 height 46
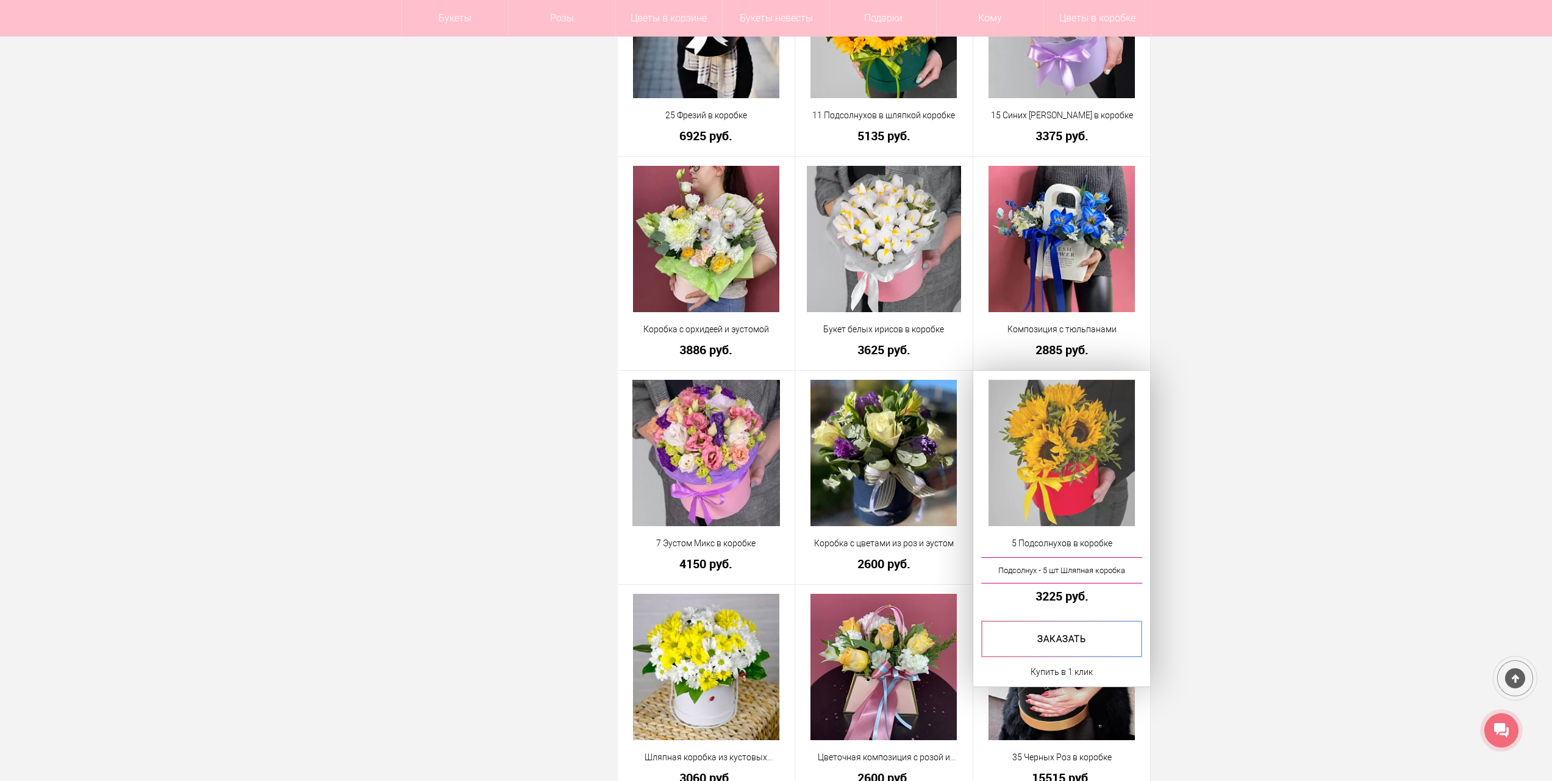
scroll to position [7564, 0]
